Goal: Information Seeking & Learning: Learn about a topic

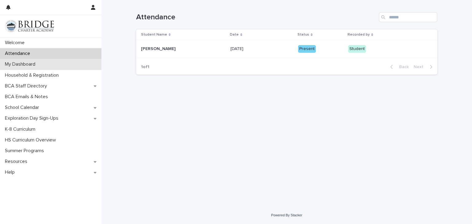
click at [32, 62] on p "My Dashboard" at bounding box center [21, 64] width 38 height 6
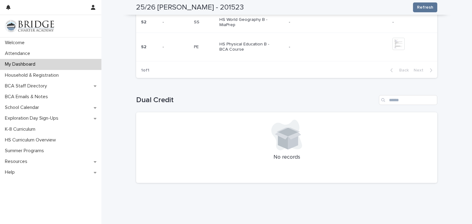
scroll to position [624, 0]
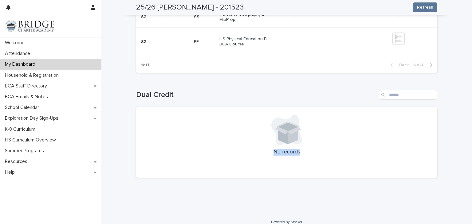
drag, startPoint x: 449, startPoint y: 171, endPoint x: 460, endPoint y: 125, distance: 47.4
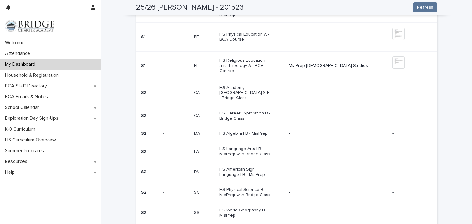
scroll to position [231, 0]
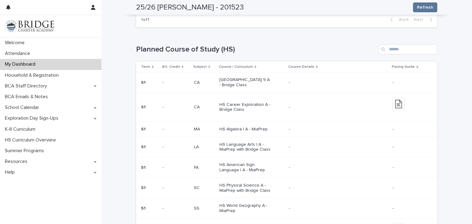
click at [358, 20] on div "1 of 1 Back Next" at bounding box center [286, 19] width 301 height 15
drag, startPoint x: 466, startPoint y: 95, endPoint x: 465, endPoint y: 109, distance: 14.5
click at [465, 109] on div "**********" at bounding box center [286, 187] width 371 height 837
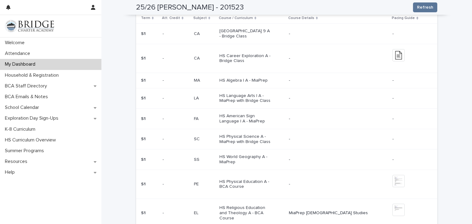
scroll to position [298, 0]
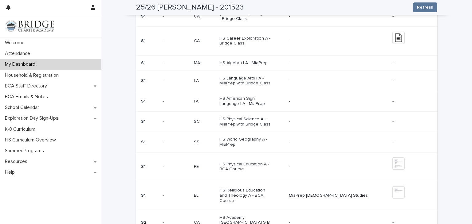
drag, startPoint x: 466, startPoint y: 126, endPoint x: 472, endPoint y: 149, distance: 23.9
click at [472, 149] on div "Welcome Attendance My Dashboard Household & Registration BCA Staff Directory BC…" at bounding box center [236, 112] width 472 height 224
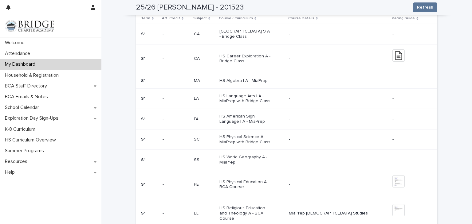
scroll to position [277, 0]
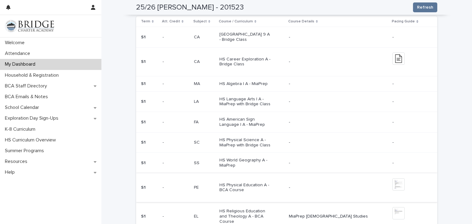
click at [392, 181] on img at bounding box center [398, 184] width 12 height 12
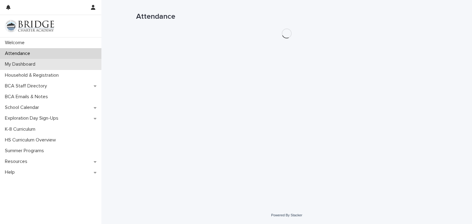
click at [33, 67] on p "My Dashboard" at bounding box center [21, 64] width 38 height 6
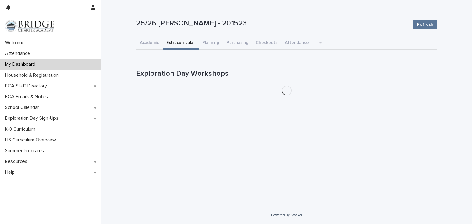
click at [175, 42] on button "Extracurricular" at bounding box center [181, 43] width 36 height 13
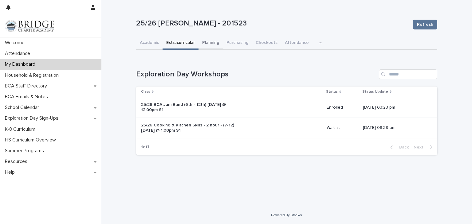
click at [212, 40] on button "Planning" at bounding box center [210, 43] width 24 height 13
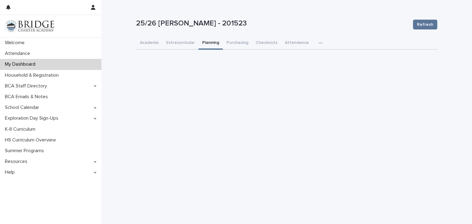
click at [212, 40] on button "Planning" at bounding box center [210, 43] width 24 height 13
click at [269, 40] on button "Checkouts" at bounding box center [266, 43] width 29 height 13
click at [296, 41] on button "Attendance" at bounding box center [296, 43] width 31 height 13
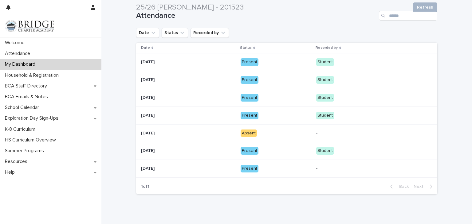
scroll to position [75, 0]
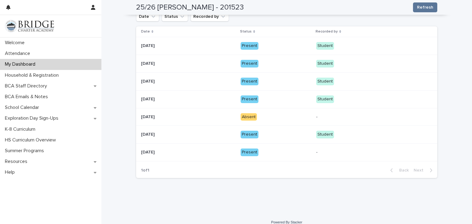
click at [320, 202] on div "Loading... Saving… Loading... Saving… 25/26 Hollenberry, Danya - 201523 Refresh…" at bounding box center [286, 69] width 371 height 289
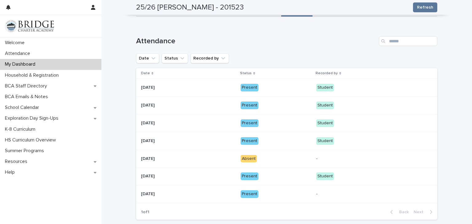
scroll to position [0, 0]
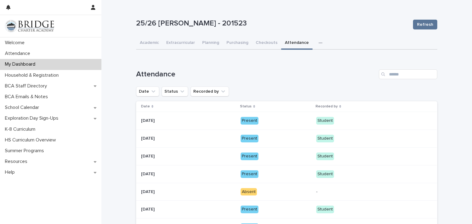
click at [151, 27] on p "25/26 [PERSON_NAME] - 201523" at bounding box center [272, 23] width 272 height 9
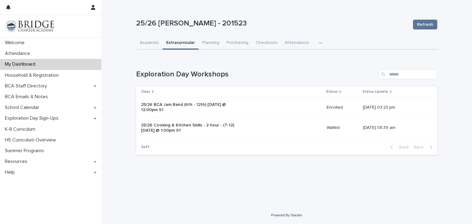
click at [179, 41] on button "Extracurricular" at bounding box center [181, 43] width 36 height 13
click at [151, 40] on button "Academic" at bounding box center [149, 43] width 26 height 13
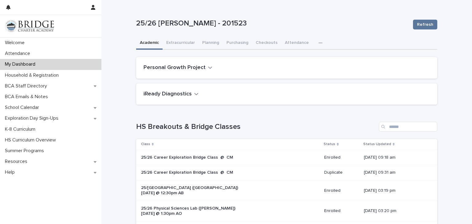
click at [151, 40] on button "Academic" at bounding box center [149, 43] width 26 height 13
click at [177, 42] on button "Extracurricular" at bounding box center [181, 43] width 36 height 13
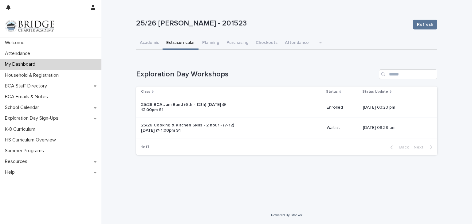
click at [177, 42] on button "Extracurricular" at bounding box center [181, 43] width 36 height 13
click at [211, 40] on button "Planning" at bounding box center [210, 43] width 24 height 13
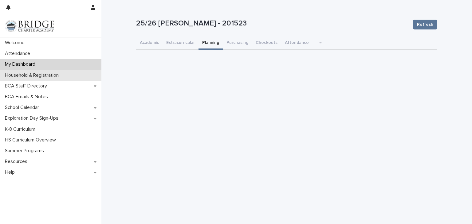
click at [45, 77] on p "Household & Registration" at bounding box center [32, 76] width 61 height 6
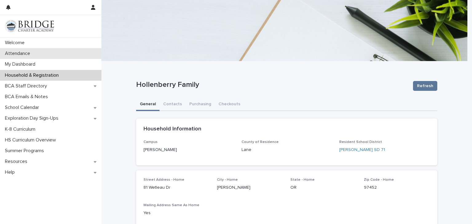
click at [19, 53] on p "Attendance" at bounding box center [18, 54] width 33 height 6
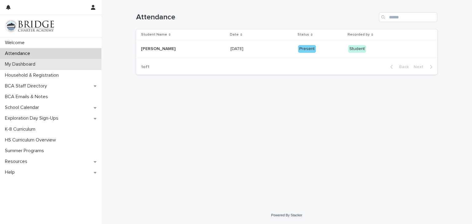
click at [29, 63] on p "My Dashboard" at bounding box center [21, 64] width 38 height 6
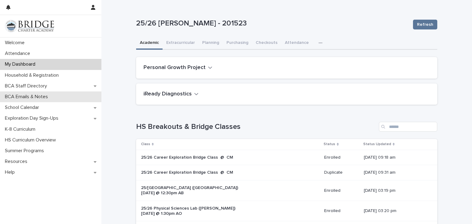
click at [40, 97] on p "BCA Emails & Notes" at bounding box center [27, 97] width 50 height 6
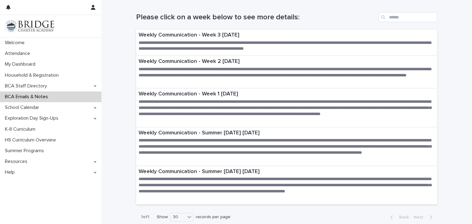
click at [40, 97] on p "BCA Emails & Notes" at bounding box center [27, 97] width 50 height 6
click at [207, 34] on p "Weekly Communication - Week 3 September 12, 2025" at bounding box center [287, 35] width 296 height 7
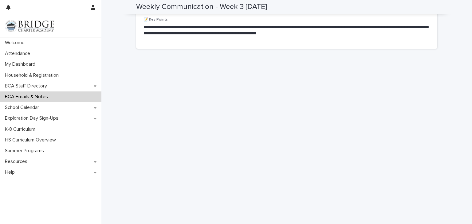
scroll to position [131, 0]
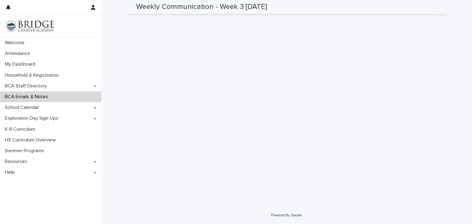
click at [113, 121] on div "**********" at bounding box center [286, 37] width 371 height 337
click at [69, 109] on div "School Calendar" at bounding box center [50, 107] width 101 height 11
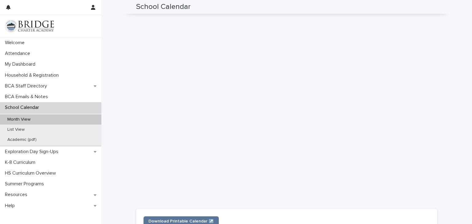
scroll to position [113, 0]
click at [22, 139] on p "Academic (pdf)" at bounding box center [21, 139] width 39 height 5
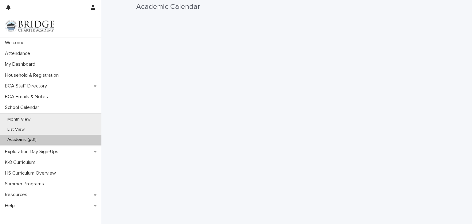
scroll to position [12, 0]
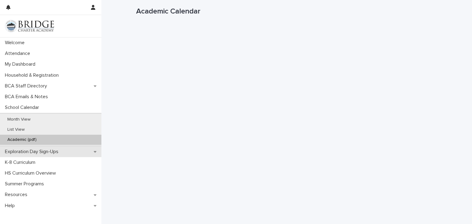
click at [58, 151] on p "Exploration Day Sign-Ups" at bounding box center [32, 152] width 61 height 6
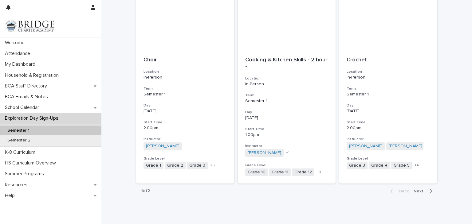
scroll to position [682, 0]
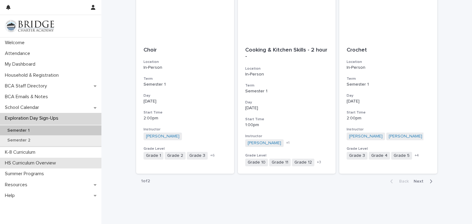
click at [31, 159] on div "HS Curriculum Overview" at bounding box center [50, 163] width 101 height 11
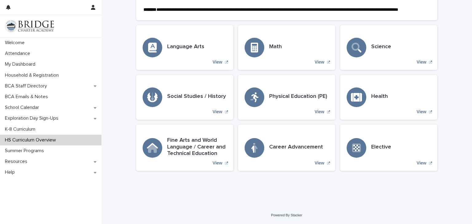
scroll to position [67, 0]
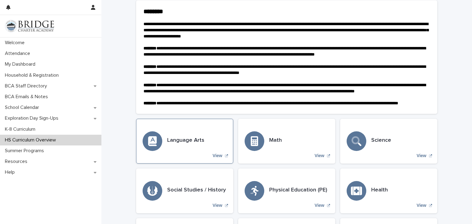
click at [210, 153] on div "Language Arts View" at bounding box center [184, 141] width 97 height 45
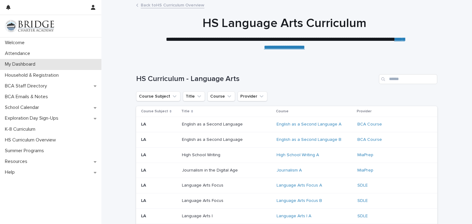
click at [27, 62] on p "My Dashboard" at bounding box center [21, 64] width 38 height 6
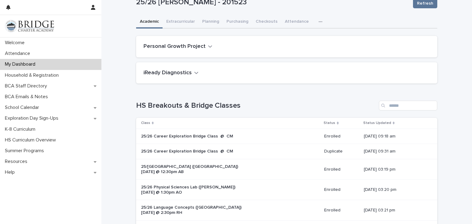
scroll to position [27, 0]
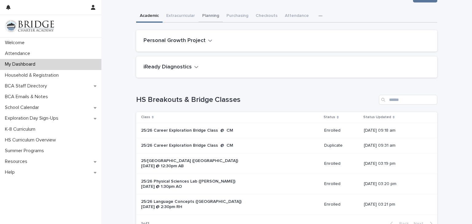
click at [209, 15] on button "Planning" at bounding box center [210, 16] width 24 height 13
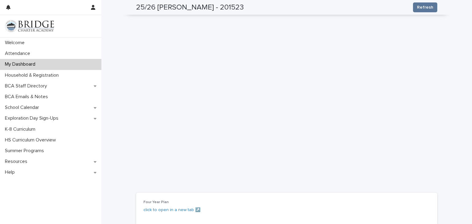
scroll to position [142, 0]
